Goal: Information Seeking & Learning: Check status

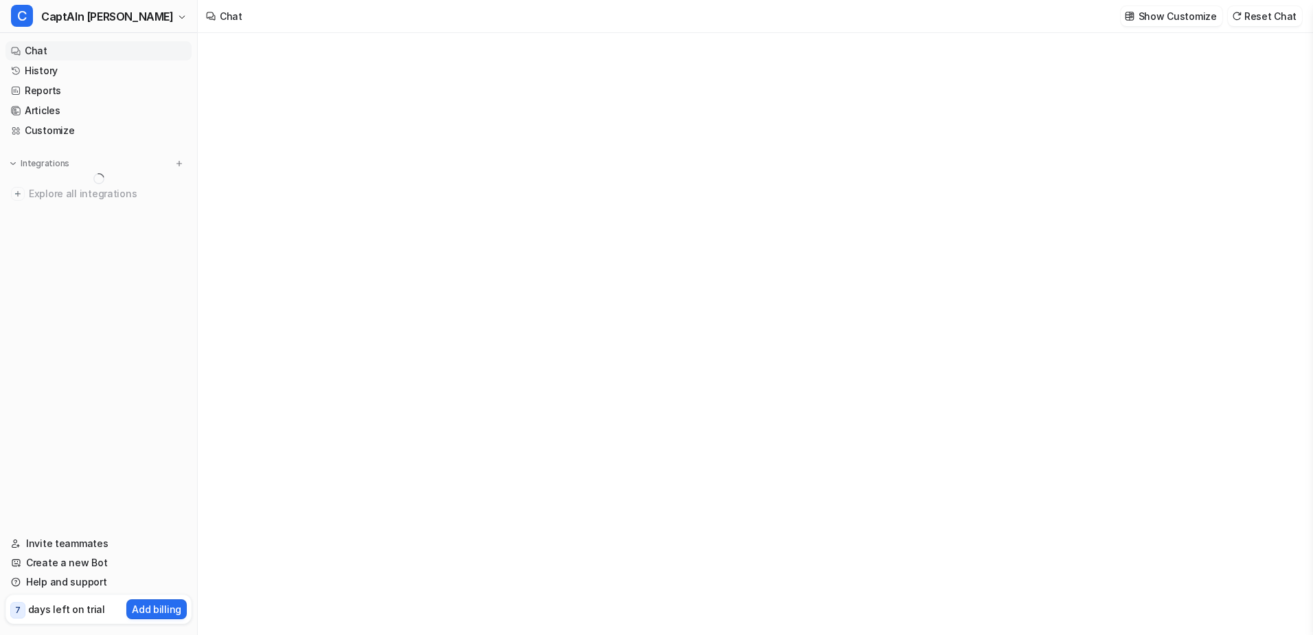
scroll to position [1117, 0]
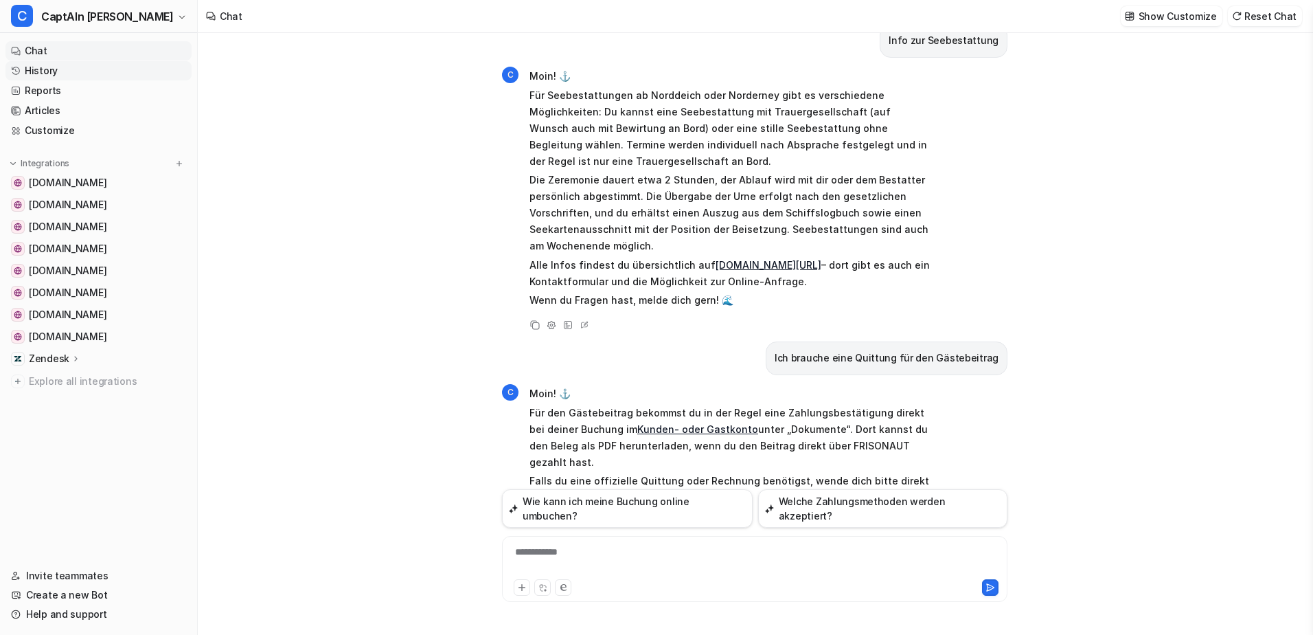
click at [89, 63] on link "History" at bounding box center [98, 70] width 186 height 19
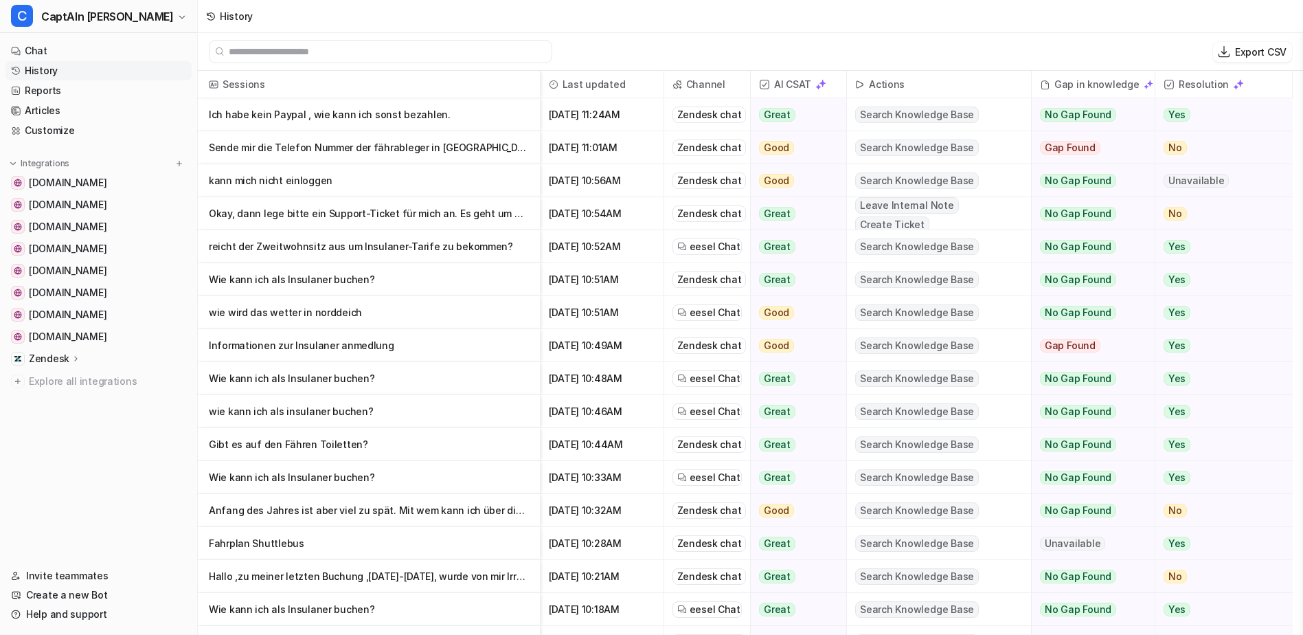
click at [394, 506] on p "Anfang des Jahres ist aber viel zu spät. Mit wem kann ich über dieses Problem ma" at bounding box center [369, 510] width 320 height 33
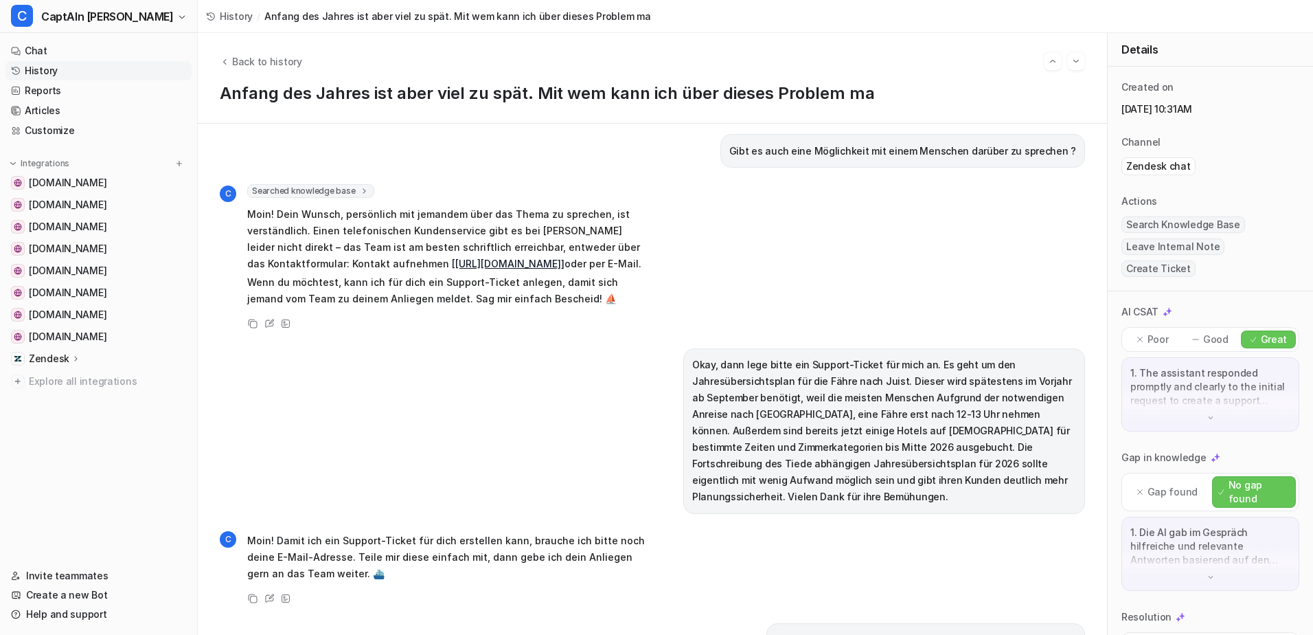
scroll to position [412, 0]
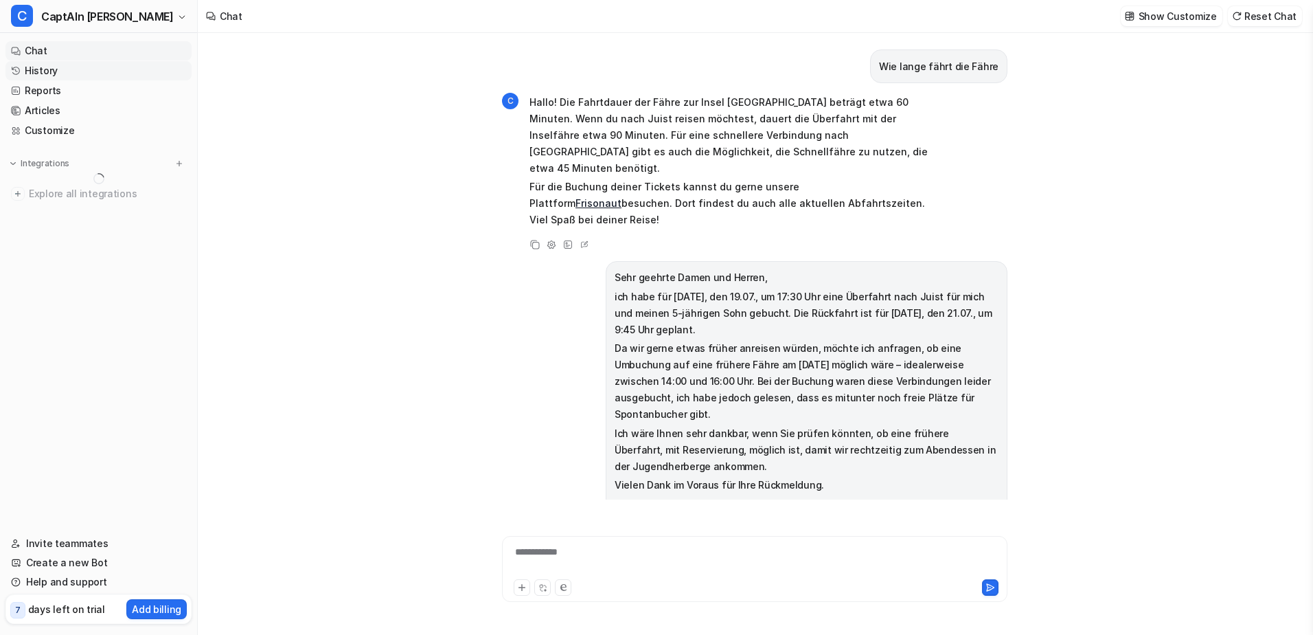
scroll to position [1117, 0]
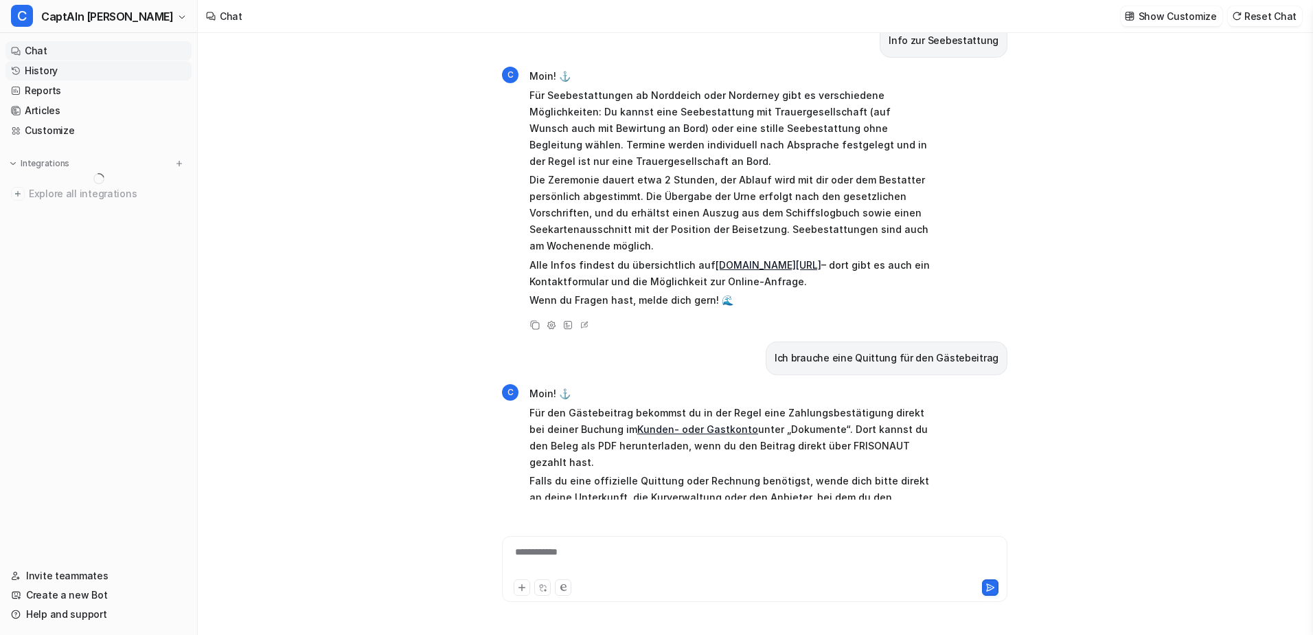
click at [111, 70] on link "History" at bounding box center [98, 70] width 186 height 19
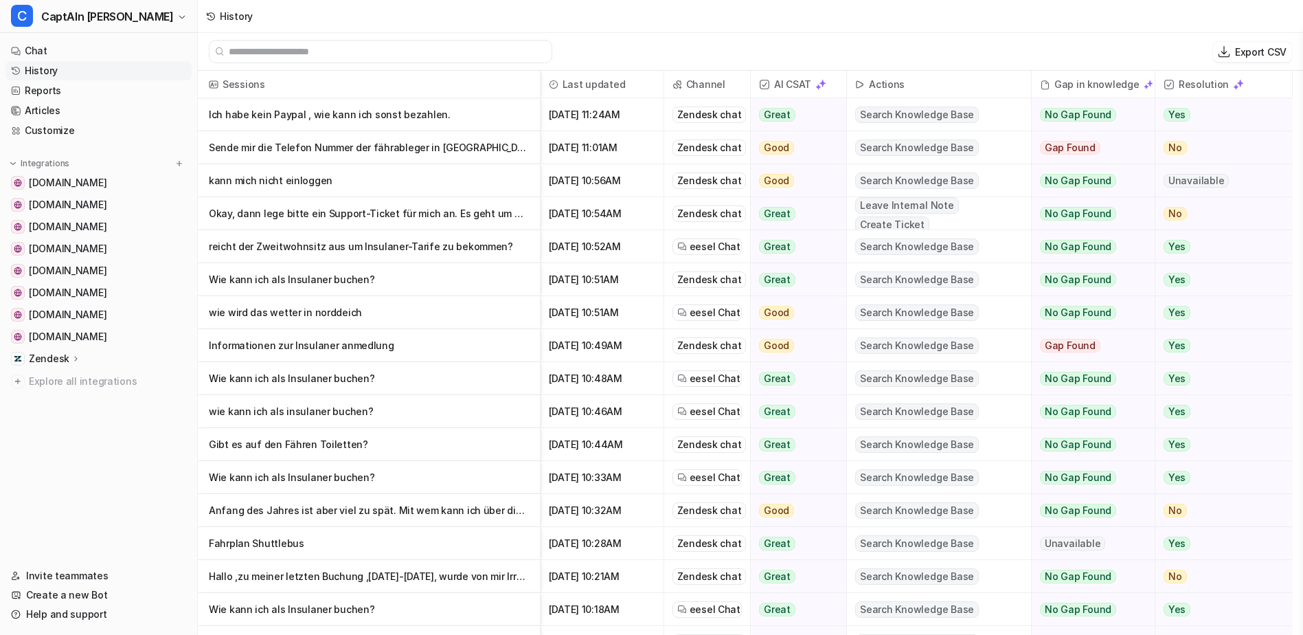
click at [430, 512] on p "Anfang des Jahres ist aber viel zu spät. Mit wem kann ich über dieses Problem ma" at bounding box center [369, 510] width 320 height 33
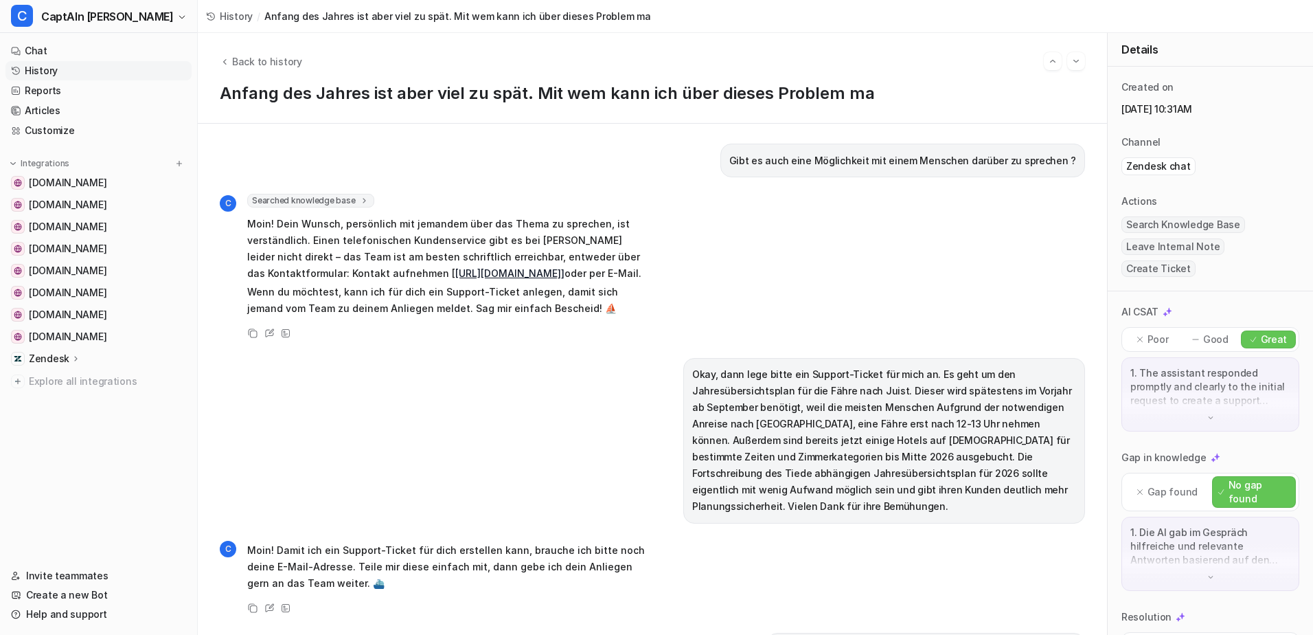
scroll to position [343, 0]
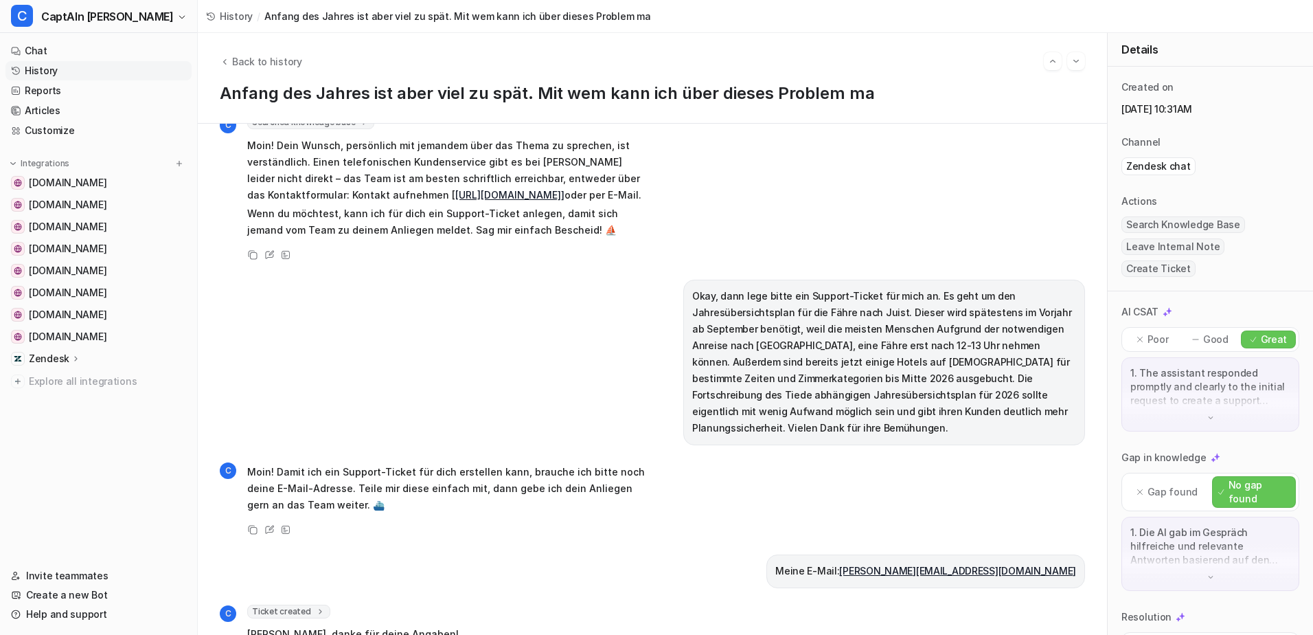
click at [43, 71] on link "History" at bounding box center [98, 70] width 186 height 19
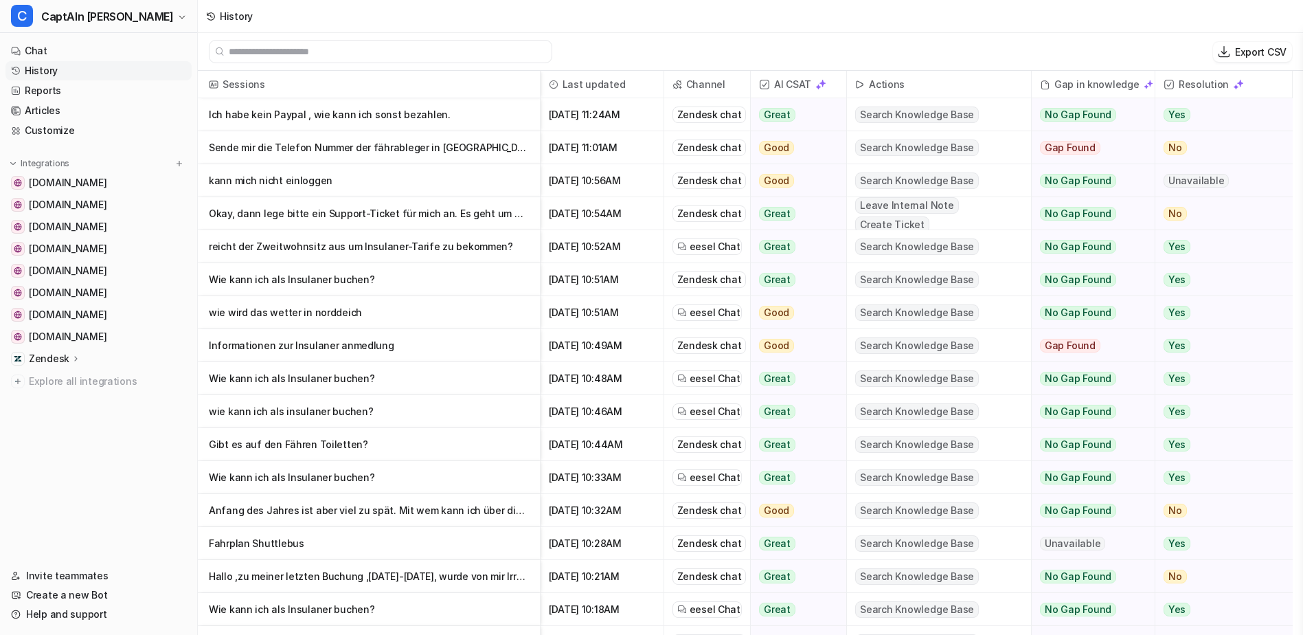
click at [343, 512] on p "Anfang des Jahres ist aber viel zu spät. Mit wem kann ich über dieses Problem ma" at bounding box center [369, 510] width 320 height 33
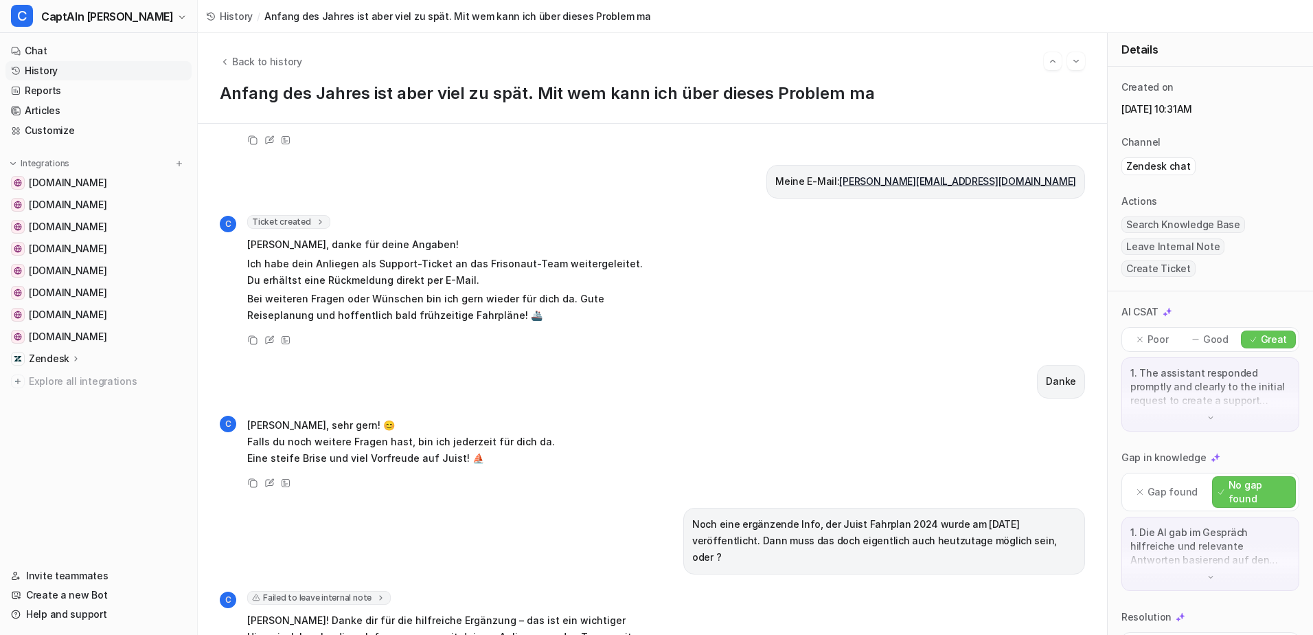
scroll to position [809, 0]
